Goal: Navigation & Orientation: Find specific page/section

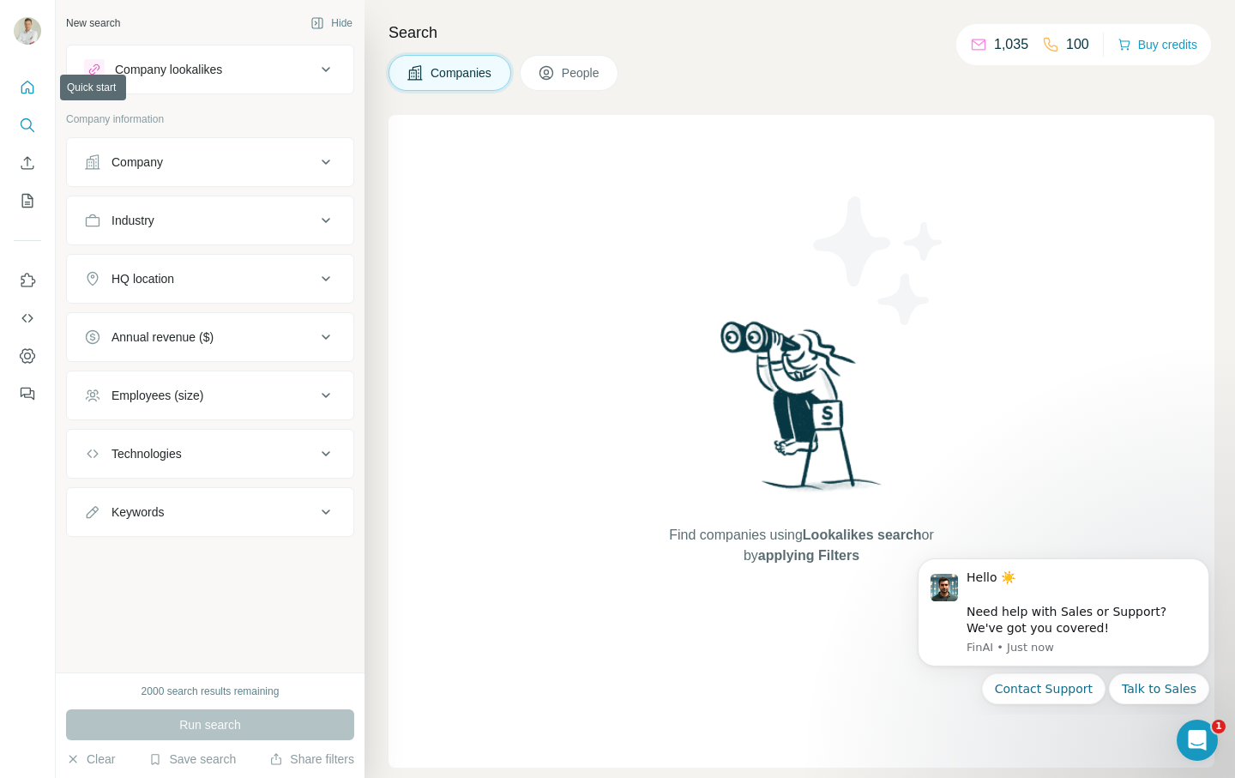
click at [25, 91] on icon "Quick start" at bounding box center [27, 87] width 13 height 13
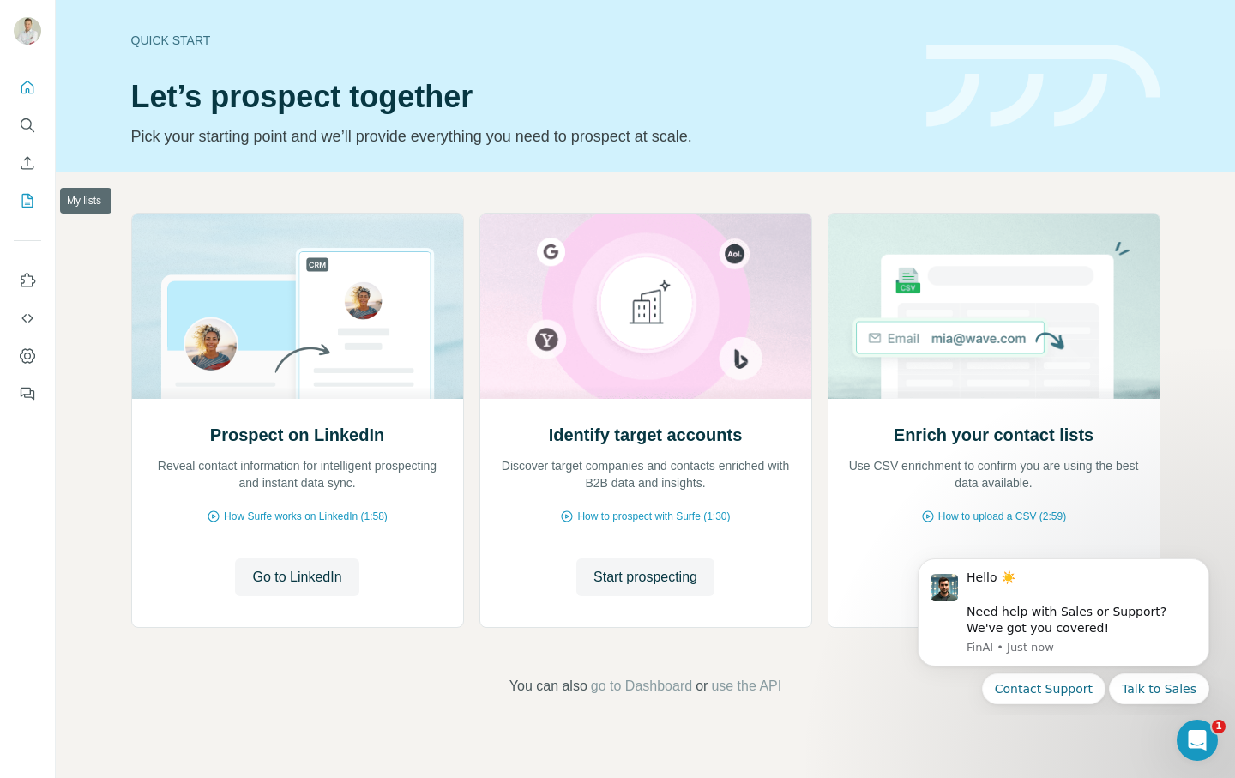
click at [28, 206] on icon "My lists" at bounding box center [27, 200] width 17 height 17
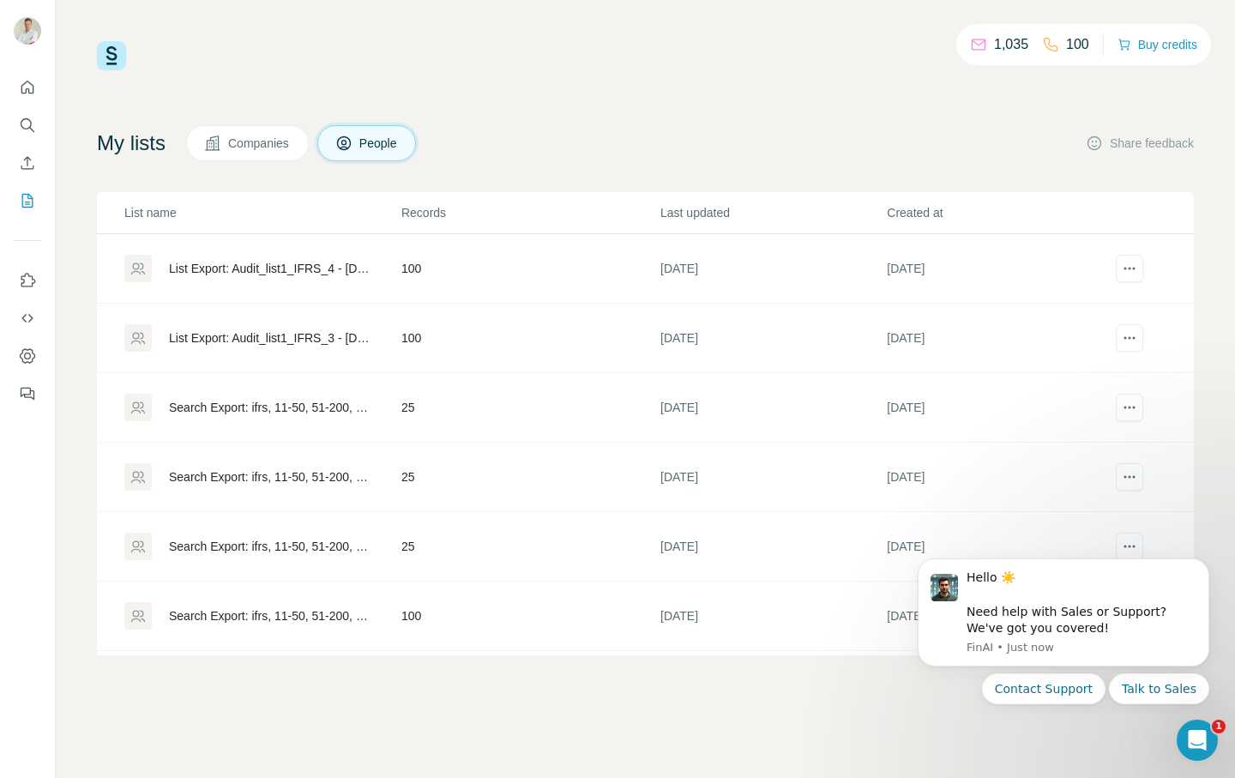
click at [927, 118] on div "1,035 100 Buy credits My lists Companies People Share feedback List name Record…" at bounding box center [645, 348] width 1097 height 614
